Goal: Task Accomplishment & Management: Manage account settings

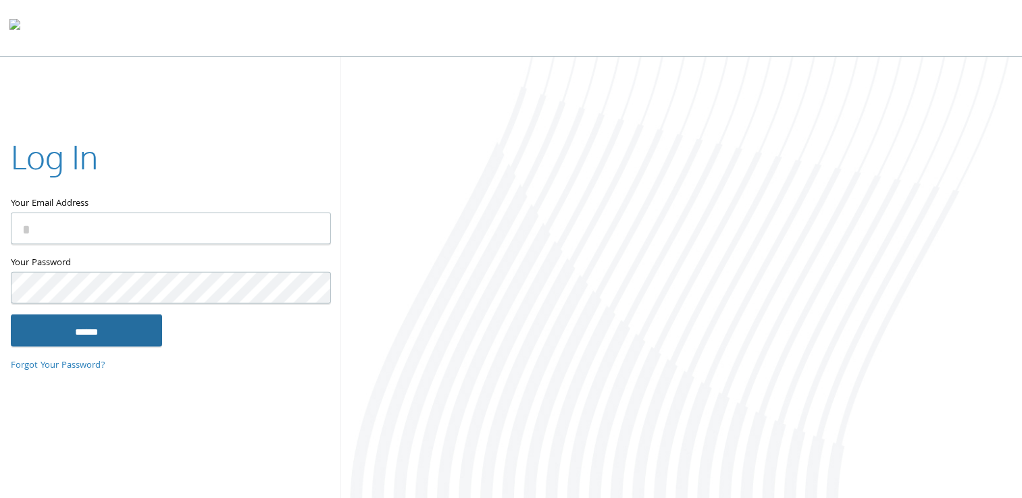
type input "**********"
click at [105, 334] on input "******" at bounding box center [86, 330] width 151 height 32
type input "**********"
click at [108, 337] on input "******" at bounding box center [86, 330] width 151 height 32
